Goal: Task Accomplishment & Management: Complete application form

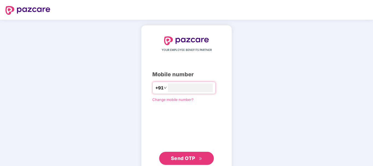
type input "**********"
click at [176, 156] on span "Send OTP" at bounding box center [183, 158] width 24 height 6
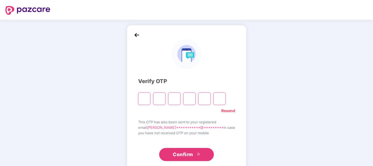
type input "*"
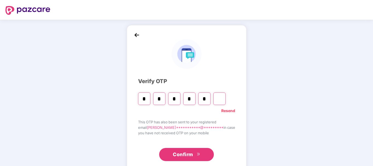
type input "*"
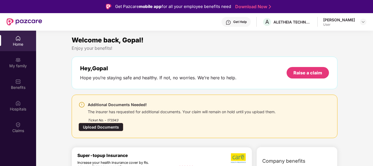
click at [245, 57] on div "Hey, Gopal Hope you’re staying safe and healthy. If not, no worries. We’re here…" at bounding box center [204, 73] width 265 height 32
click at [14, 62] on div "My family" at bounding box center [18, 62] width 36 height 20
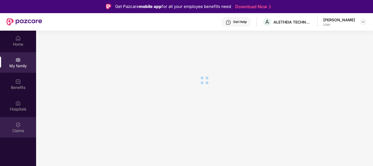
click at [20, 130] on div "Claims" at bounding box center [18, 130] width 36 height 5
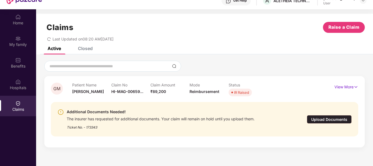
scroll to position [22, 0]
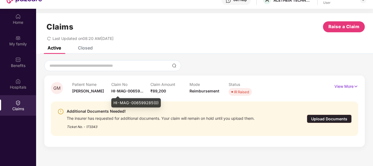
click at [120, 92] on span "HI-MAG-00659..." at bounding box center [127, 90] width 32 height 5
click at [123, 92] on span "HI-MAG-00659..." at bounding box center [127, 90] width 32 height 5
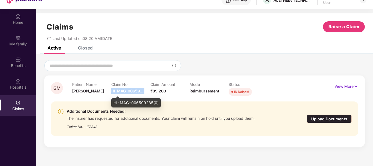
click at [123, 92] on span "HI-MAG-00659..." at bounding box center [127, 90] width 32 height 5
click at [155, 92] on span "₹89,200" at bounding box center [158, 90] width 16 height 5
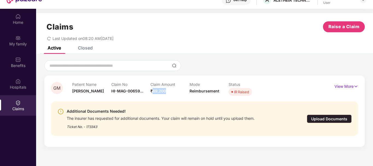
click at [155, 92] on span "₹89,200" at bounding box center [158, 90] width 16 height 5
click at [207, 93] on span "Reimbursement" at bounding box center [204, 90] width 30 height 5
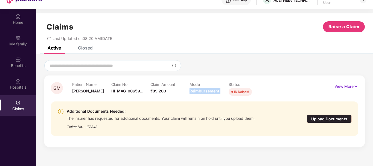
click at [239, 92] on div "IR Raised" at bounding box center [241, 91] width 15 height 5
drag, startPoint x: 234, startPoint y: 92, endPoint x: 250, endPoint y: 94, distance: 16.0
click at [250, 94] on span "IR Raised" at bounding box center [239, 92] width 23 height 8
copy div "IR Raised"
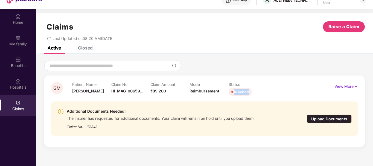
click at [354, 86] on img at bounding box center [355, 86] width 5 height 6
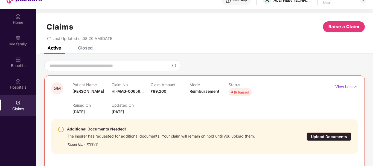
click at [223, 43] on div "Claims Raise a Claim Last Updated on 08:20 AM[DATE]" at bounding box center [204, 29] width 336 height 33
click at [203, 34] on div "Last Updated on 08:20 AM[DATE]" at bounding box center [204, 36] width 320 height 8
click at [240, 38] on div "Last Updated on 08:20 AM[DATE]" at bounding box center [204, 36] width 320 height 8
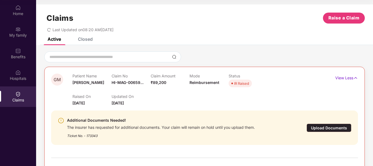
click at [271, 35] on div "Claims Raise a Claim Last Updated on 08:20 AM[DATE]" at bounding box center [204, 20] width 336 height 33
click at [342, 19] on span "Raise a Claim" at bounding box center [343, 17] width 31 height 7
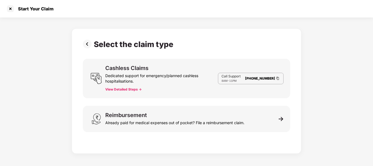
scroll to position [13, 0]
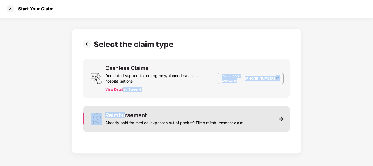
drag, startPoint x: 124, startPoint y: 86, endPoint x: 124, endPoint y: 115, distance: 28.4
click at [124, 114] on div "Select the claim type Cashless Claims Dedicated support for emergency/planned c…" at bounding box center [186, 90] width 207 height 100
click at [124, 115] on div "Reimbursement" at bounding box center [126, 114] width 42 height 5
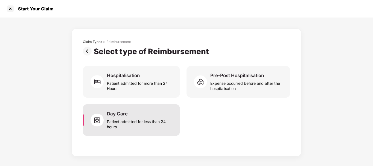
click at [131, 124] on div "Patient admitted for less than 24 hours" at bounding box center [140, 123] width 66 height 13
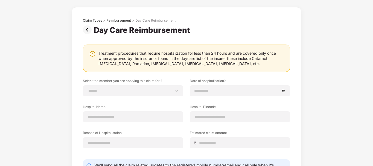
scroll to position [22, 0]
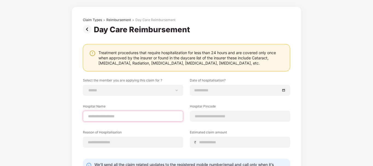
click at [122, 113] on input at bounding box center [132, 116] width 91 height 6
type input "*"
